Goal: Find specific page/section: Find specific page/section

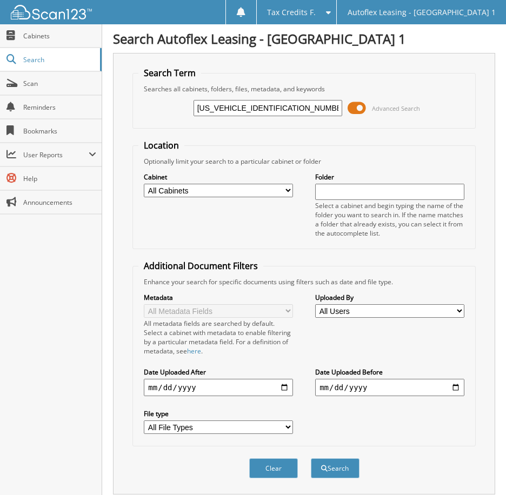
click at [253, 107] on input "[US_VEHICLE_IDENTIFICATION_NUMBER]" at bounding box center [268, 108] width 149 height 16
type input "137974"
click at [340, 471] on button "Search" at bounding box center [335, 469] width 49 height 20
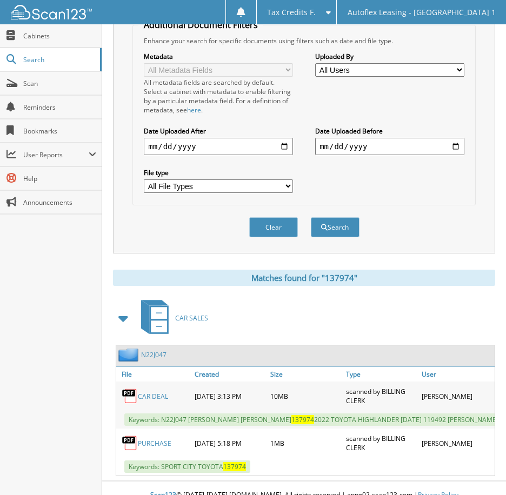
scroll to position [263, 0]
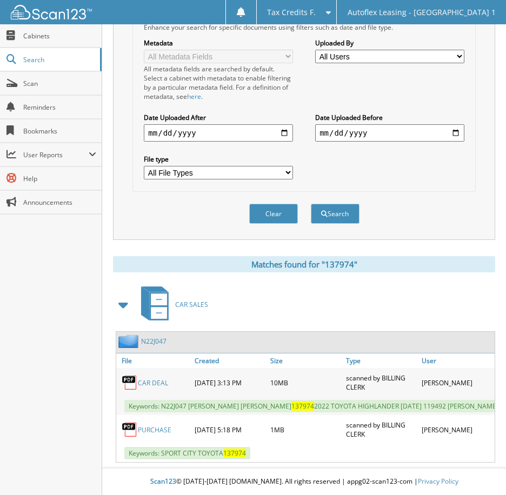
click at [163, 379] on link "CAR DEAL" at bounding box center [153, 383] width 30 height 9
